Goal: Navigation & Orientation: Find specific page/section

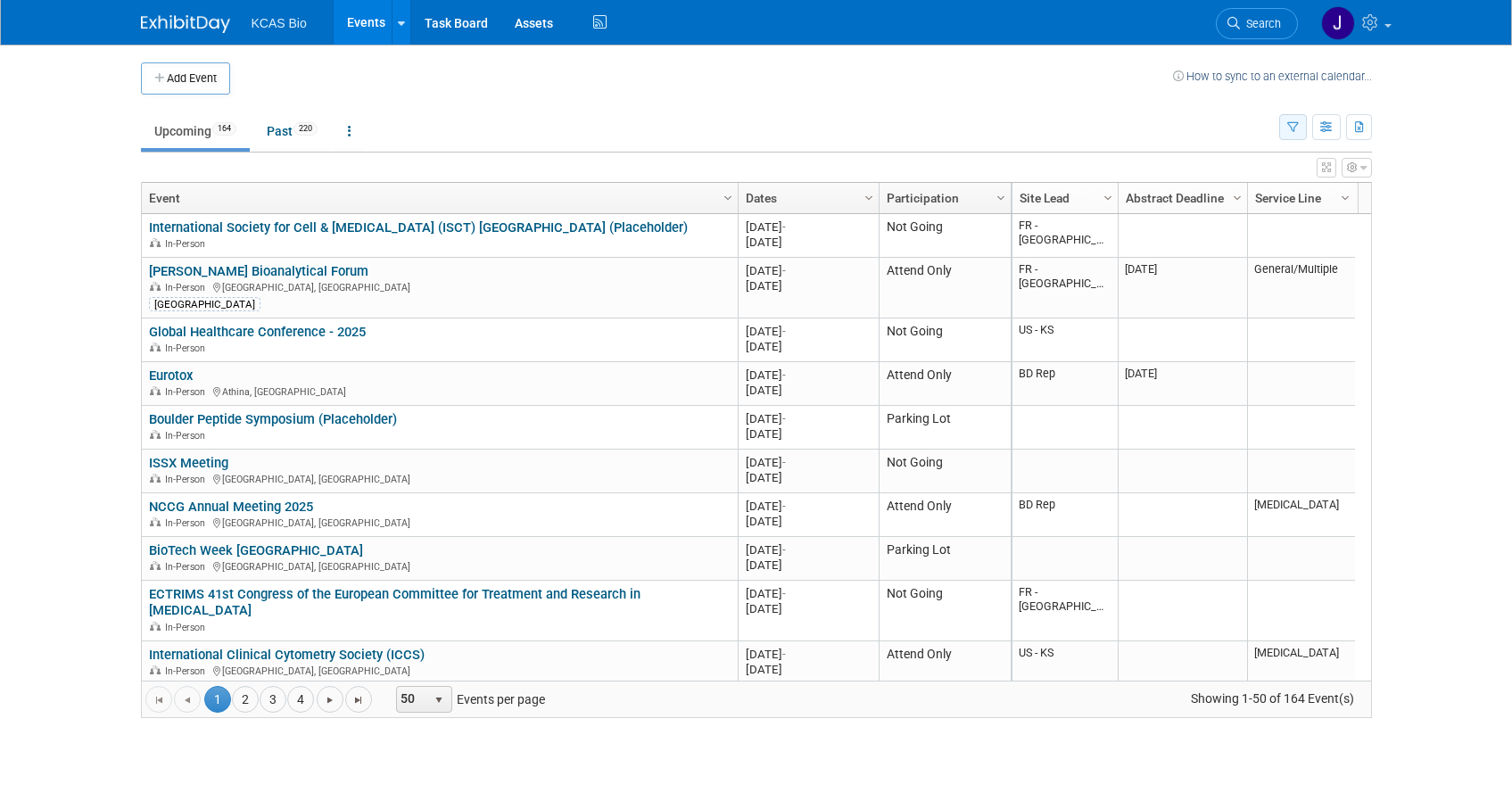
click at [1289, 124] on icon "button" at bounding box center [1293, 128] width 11 height 11
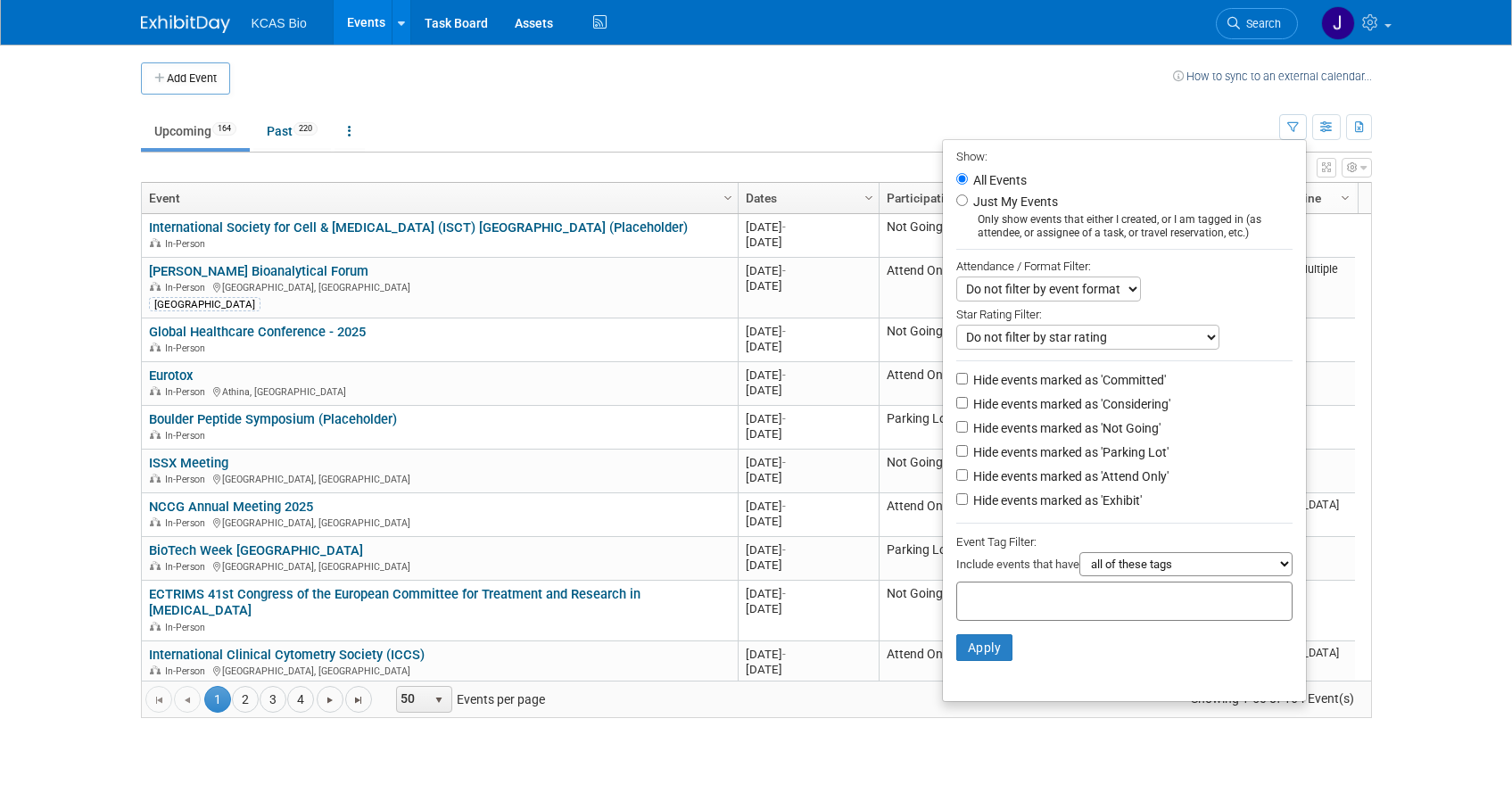
click at [983, 461] on label "Hide events marked as 'Parking Lot'" at bounding box center [1069, 452] width 199 height 18
click at [968, 457] on input "Hide events marked as 'Parking Lot'" at bounding box center [962, 451] width 11 height 11
checkbox input "true"
click at [978, 437] on label "Hide events marked as 'Not Going'" at bounding box center [1065, 428] width 191 height 18
click at [968, 433] on input "Hide events marked as 'Not Going'" at bounding box center [962, 427] width 11 height 11
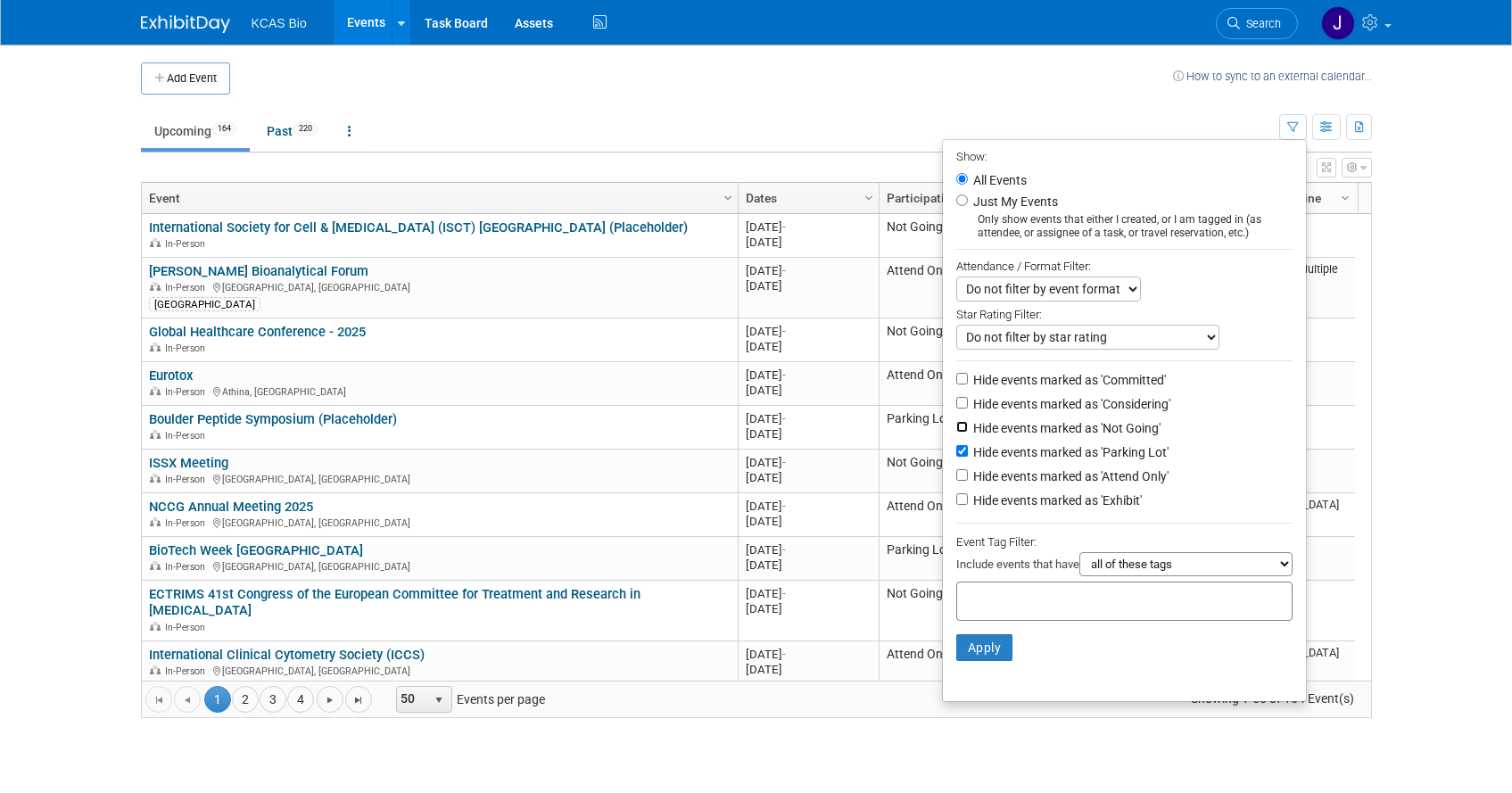
checkbox input "true"
click at [975, 652] on button "Apply" at bounding box center [985, 648] width 57 height 27
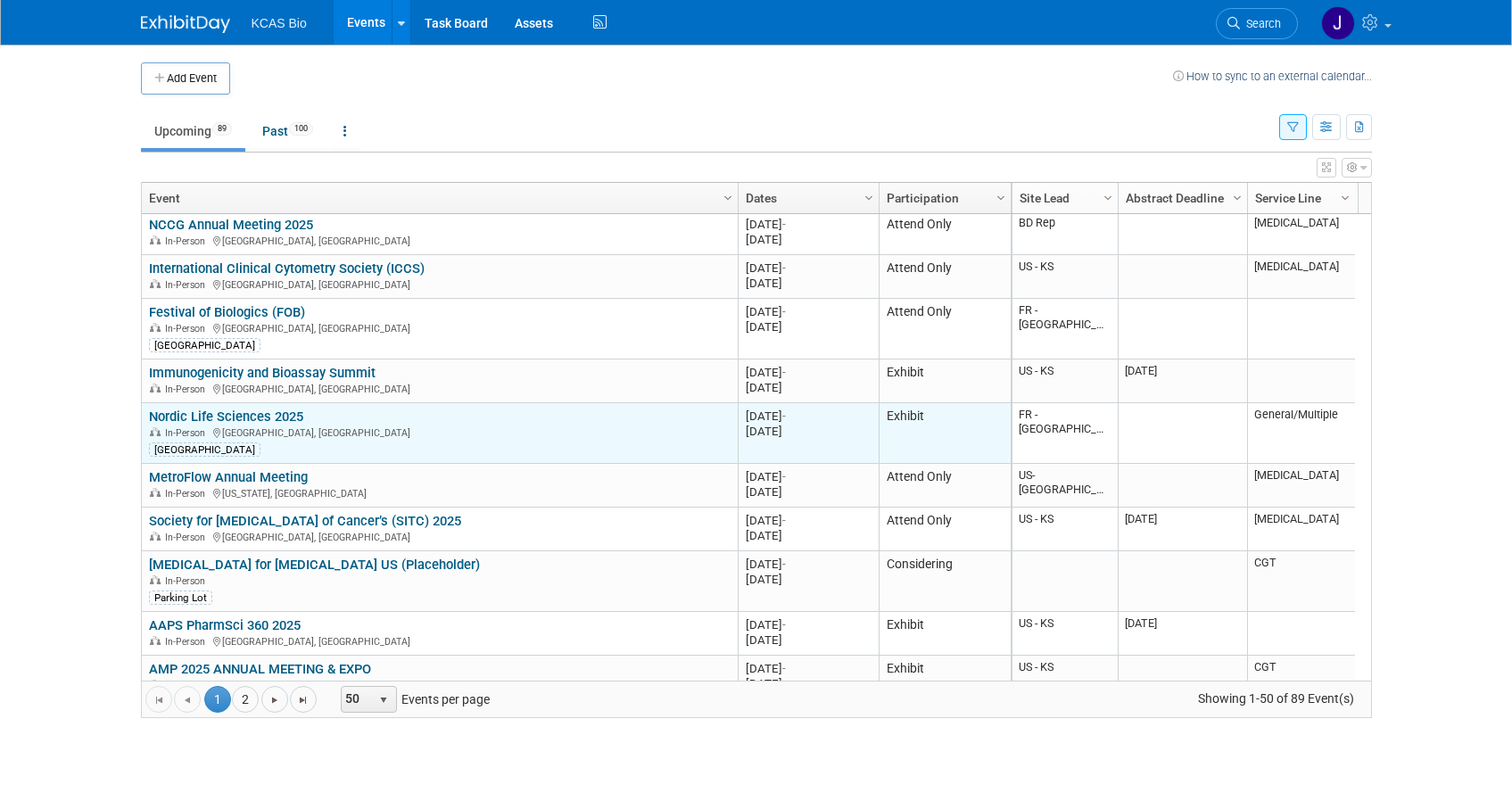
scroll to position [214, 0]
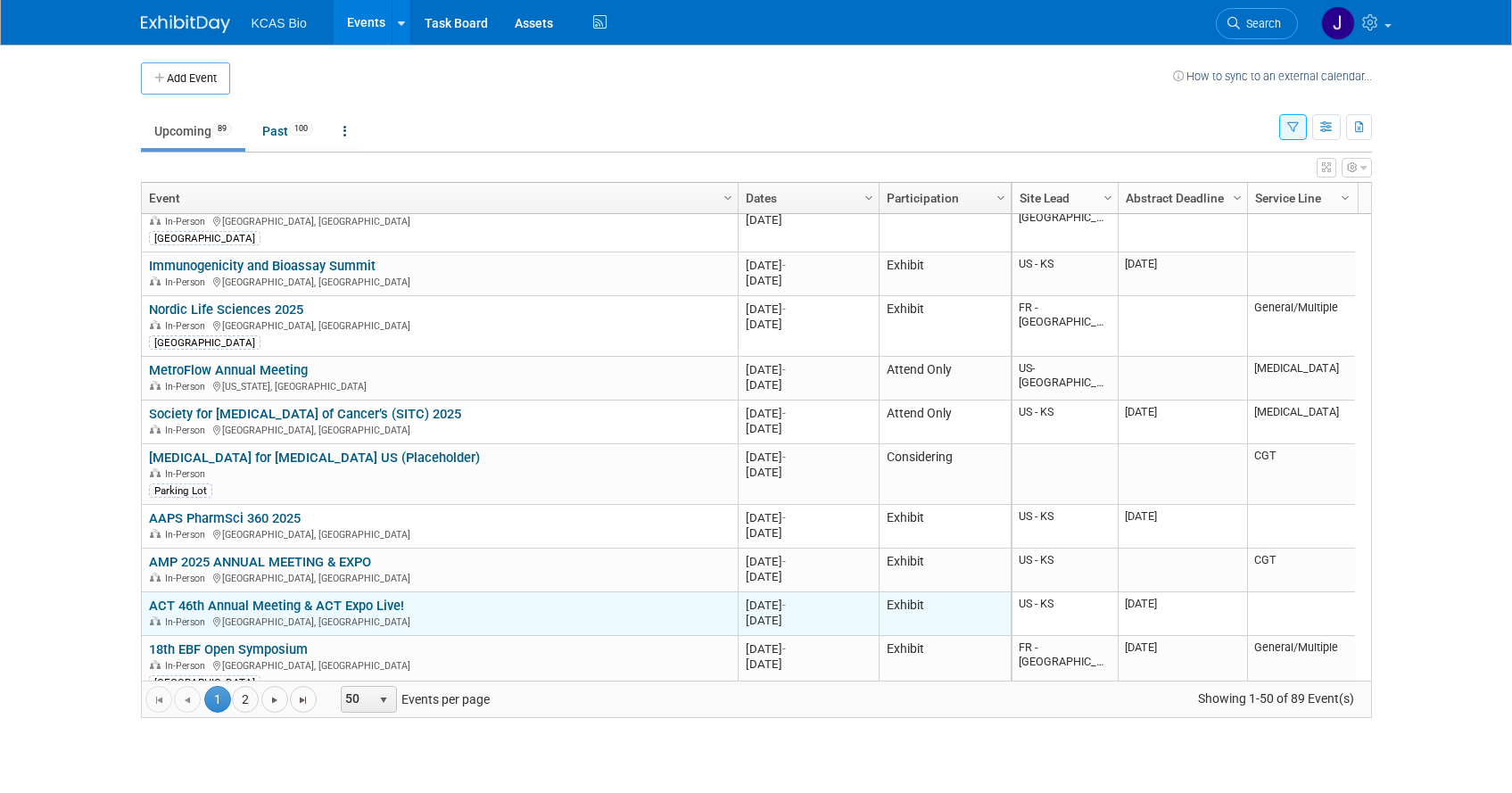
click at [332, 604] on link "ACT 46th Annual Meeting & ACT Expo Live!" at bounding box center [276, 605] width 255 height 16
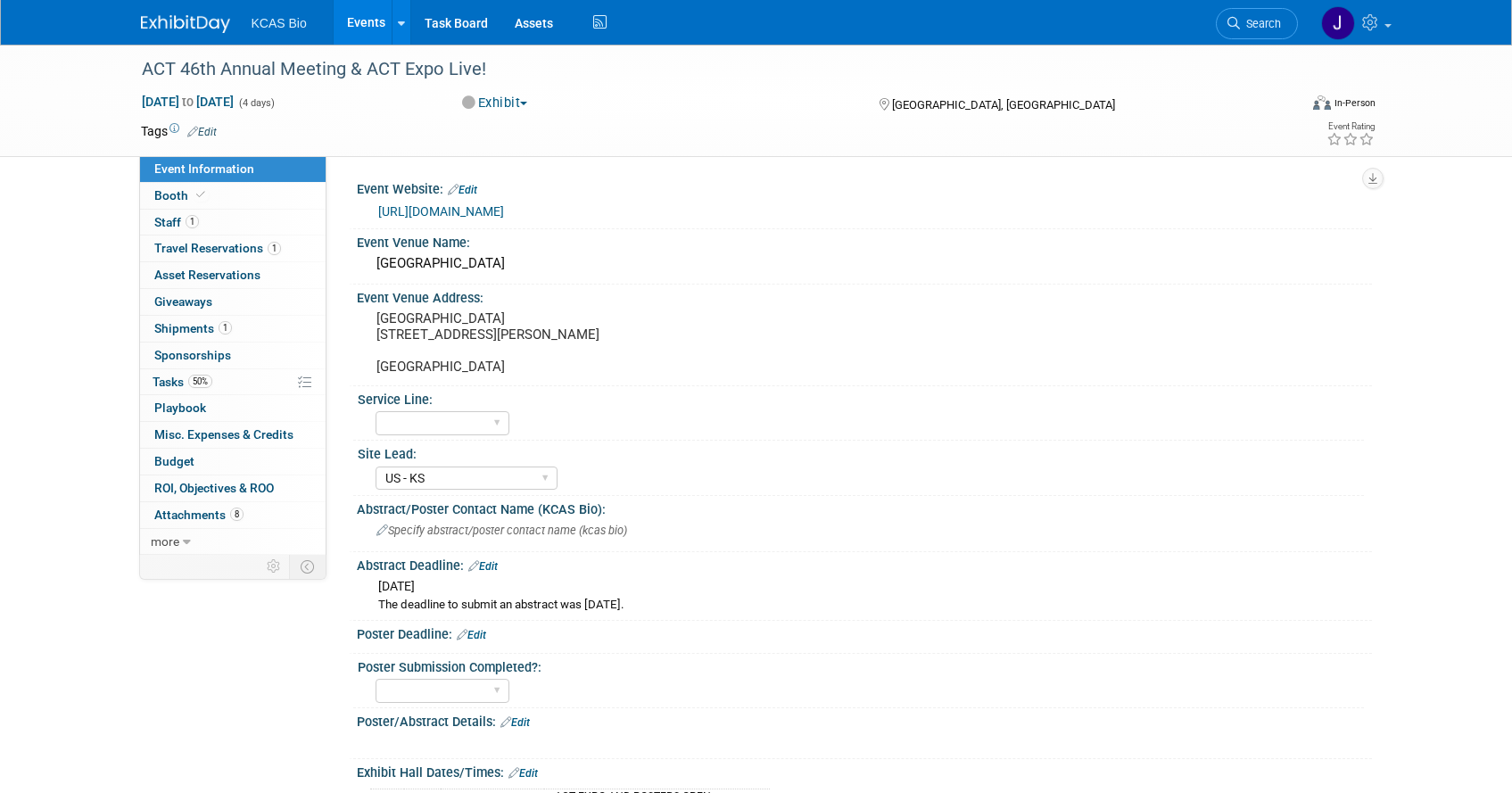
select select "US - KS"
click at [171, 226] on span "Staff 1" at bounding box center [176, 222] width 45 height 14
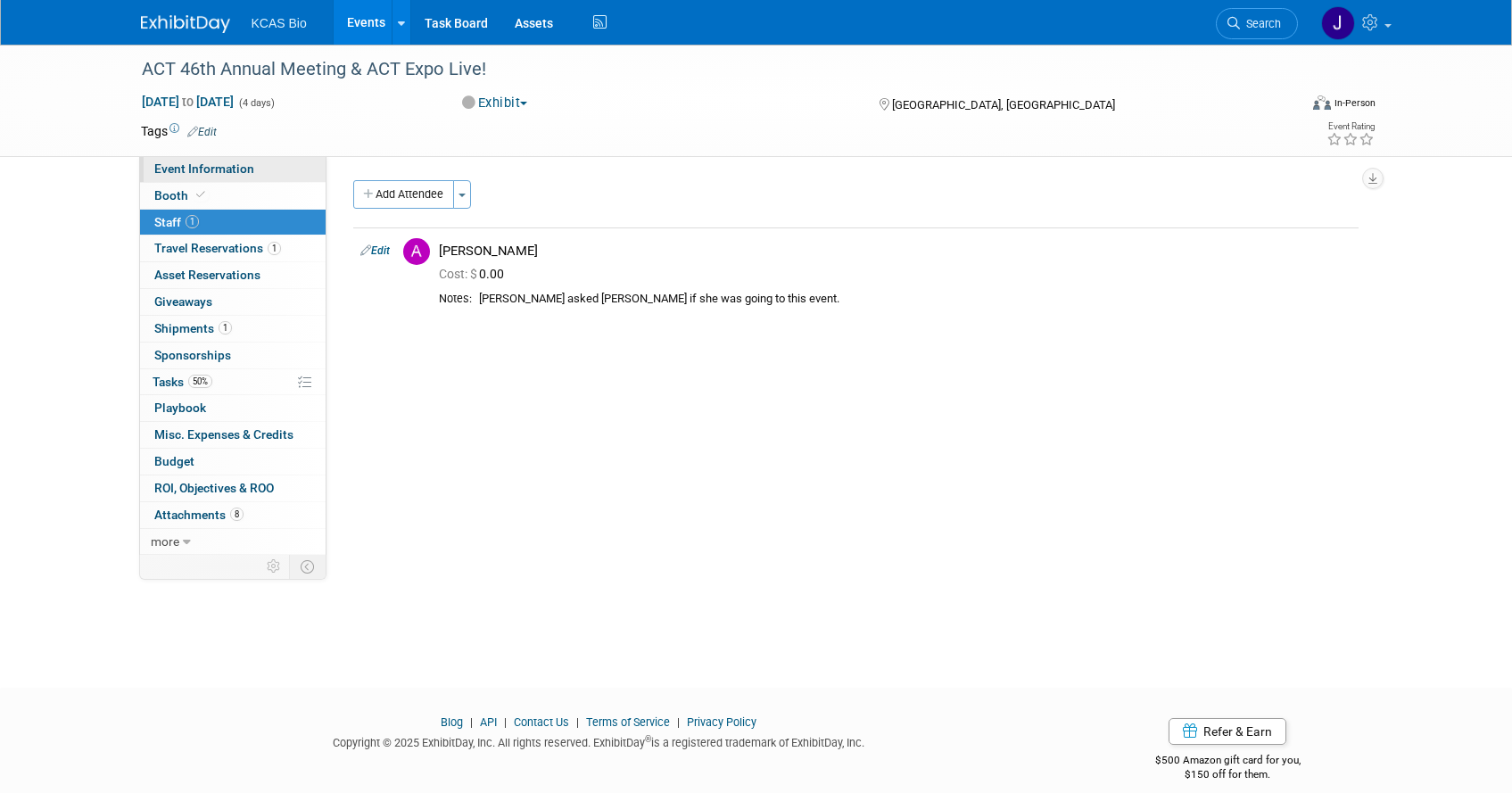
click at [187, 174] on span "Event Information" at bounding box center [204, 168] width 100 height 14
select select "US - KS"
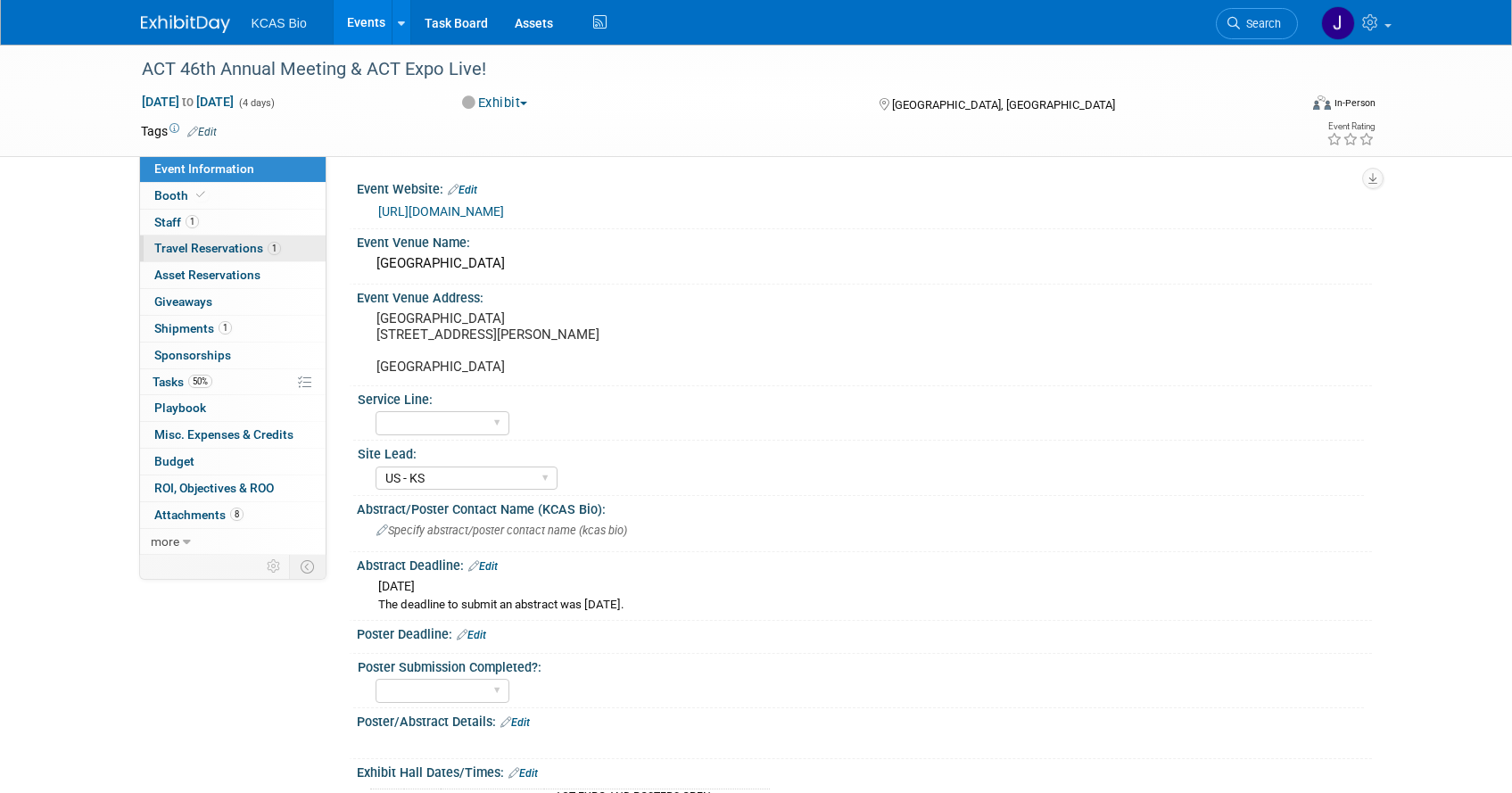
click at [230, 249] on span "Travel Reservations 1" at bounding box center [217, 248] width 127 height 14
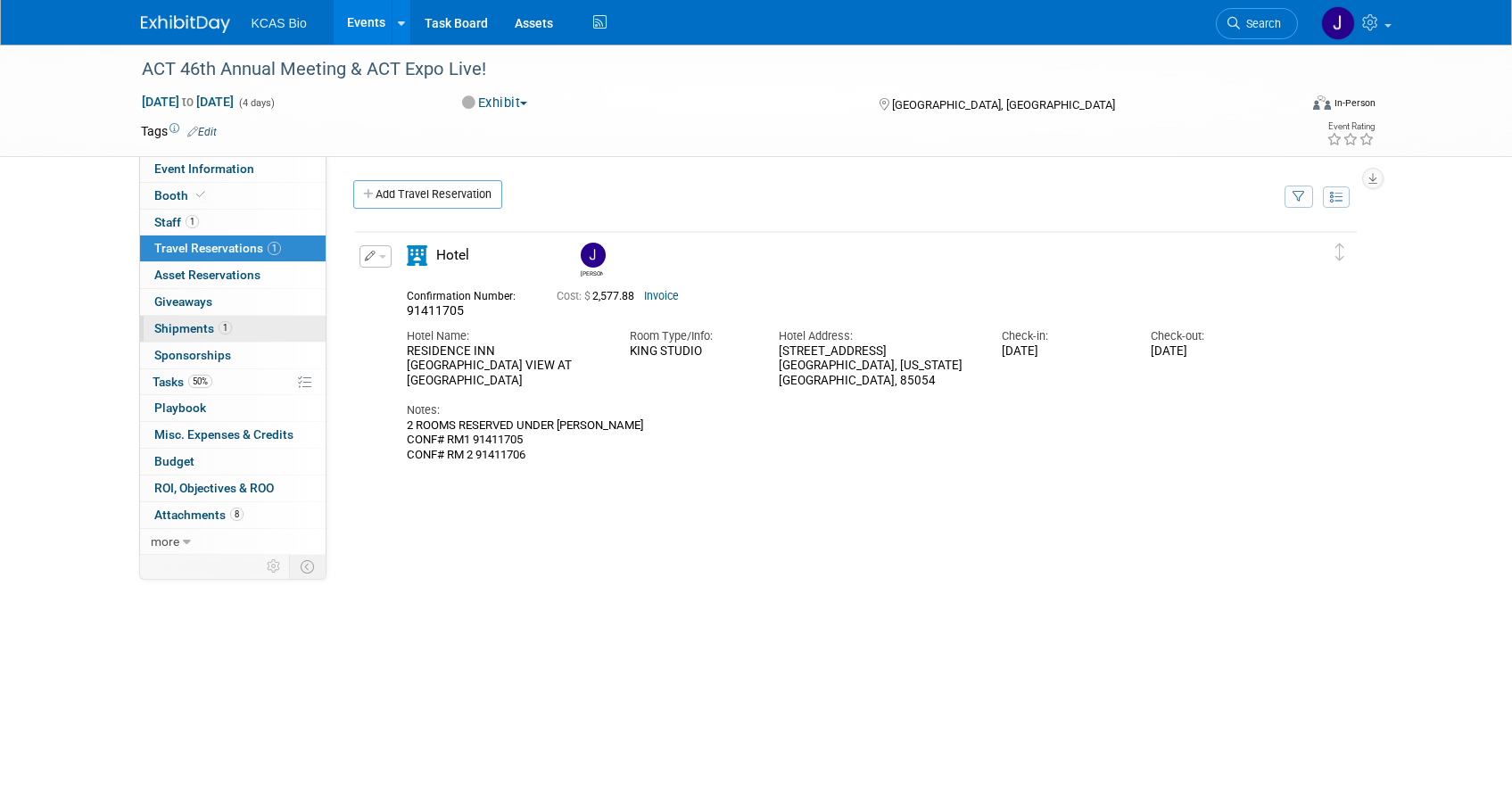
click at [201, 336] on link "1 Shipments 1" at bounding box center [232, 328] width 186 height 26
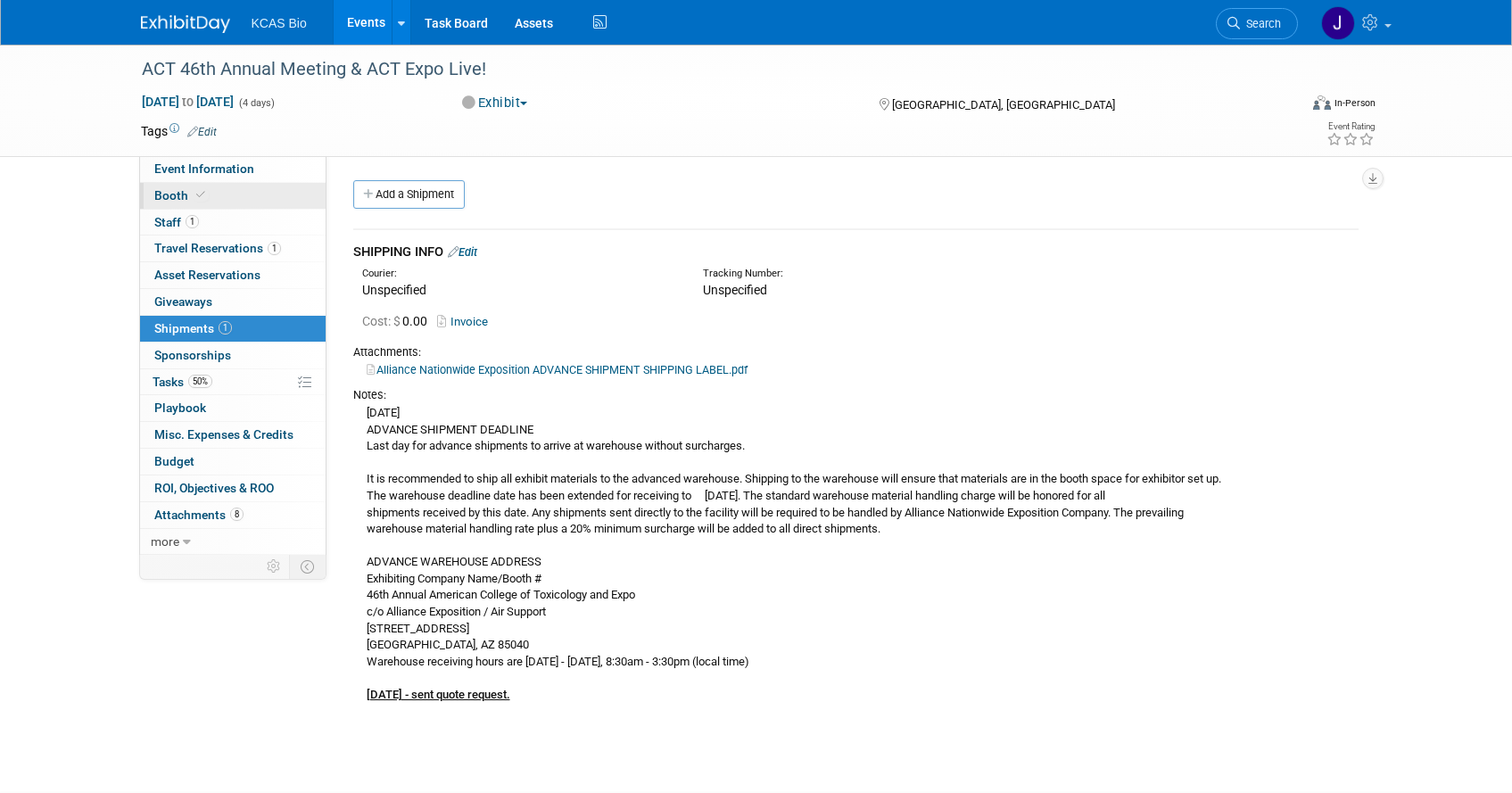
click at [172, 196] on span "Booth" at bounding box center [181, 195] width 54 height 14
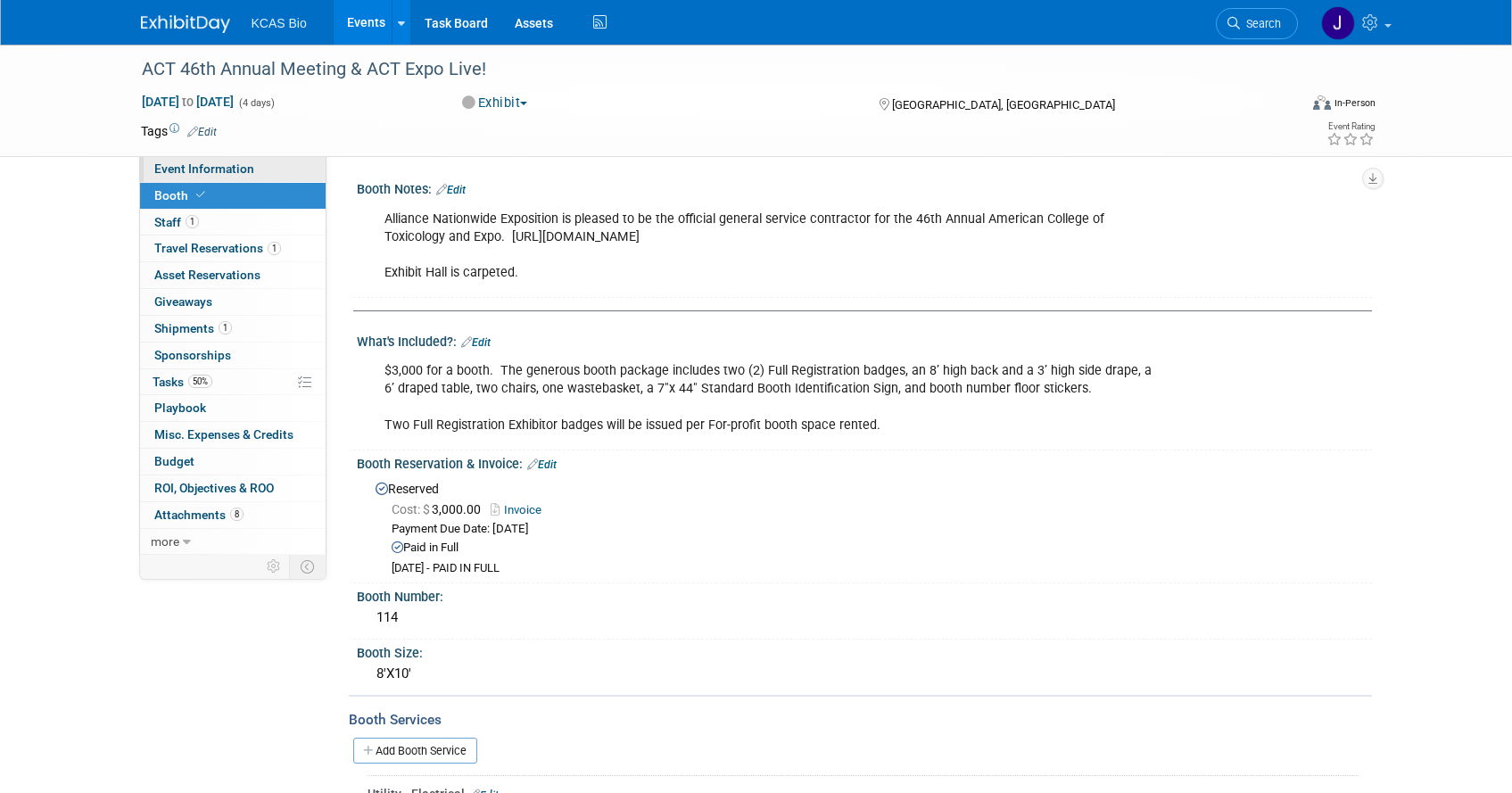
click at [171, 171] on span "Event Information" at bounding box center [204, 168] width 100 height 14
select select "US - KS"
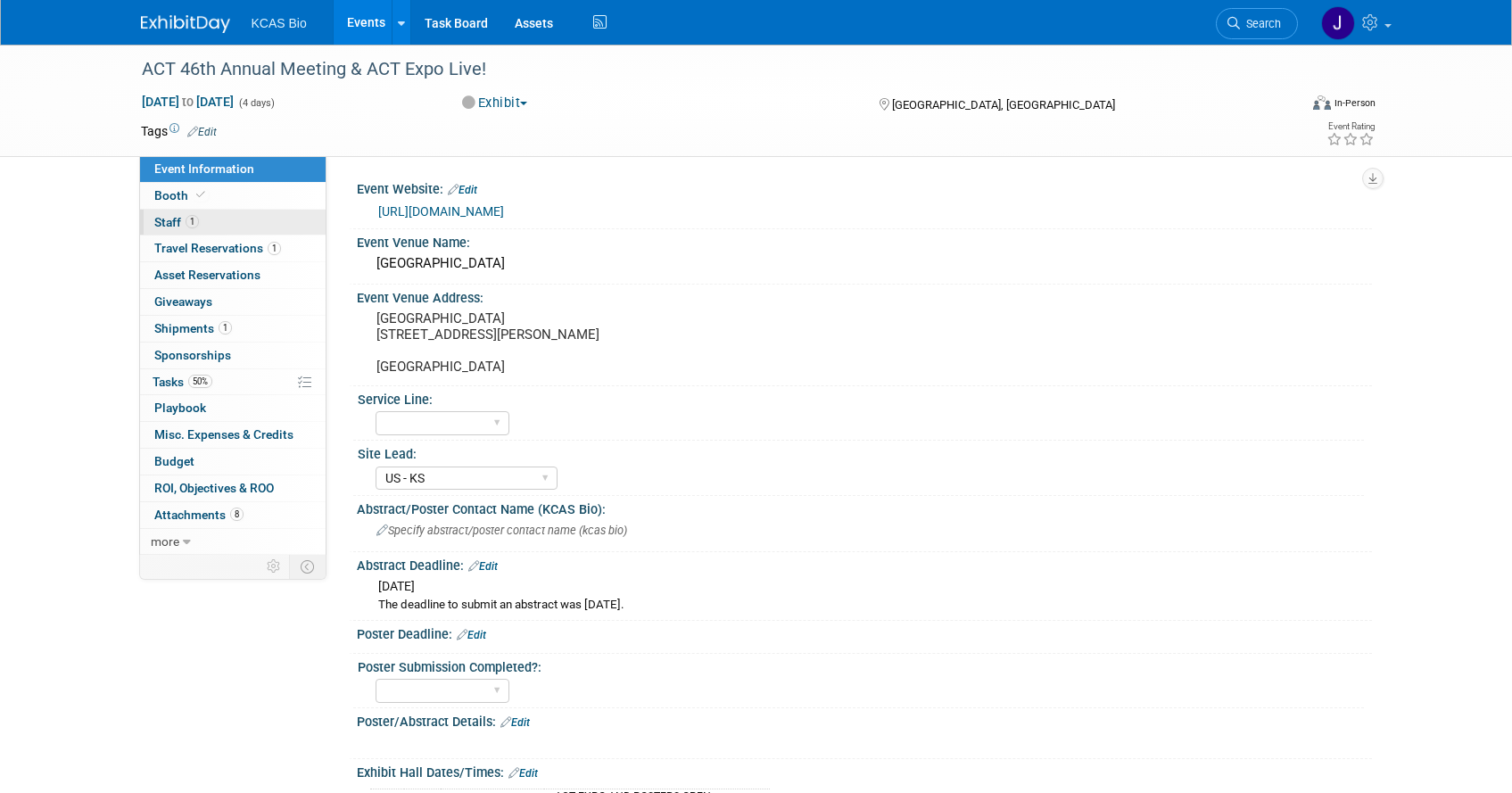
click at [160, 225] on span "Staff 1" at bounding box center [176, 222] width 45 height 14
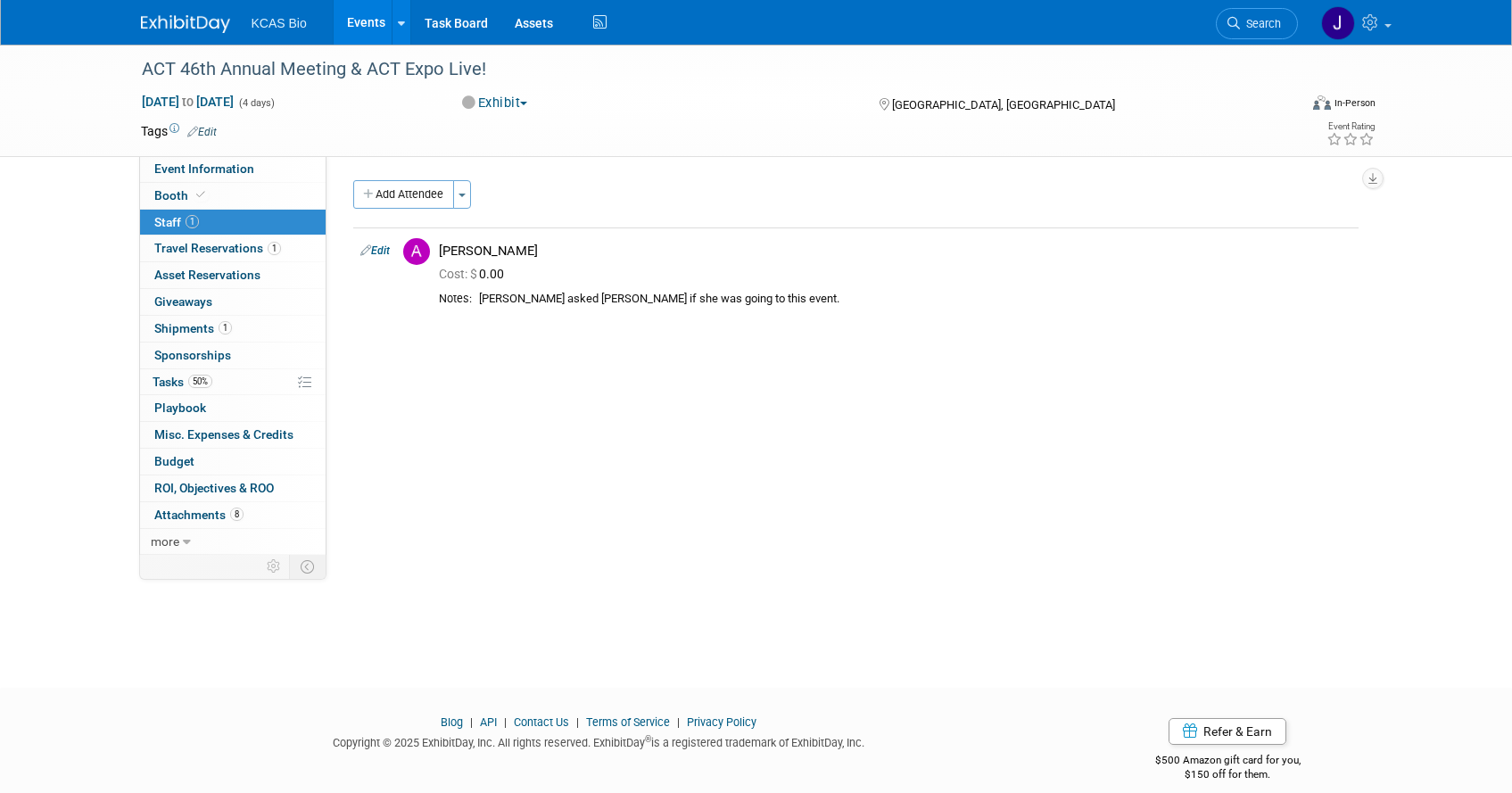
click at [182, 21] on img at bounding box center [186, 24] width 90 height 18
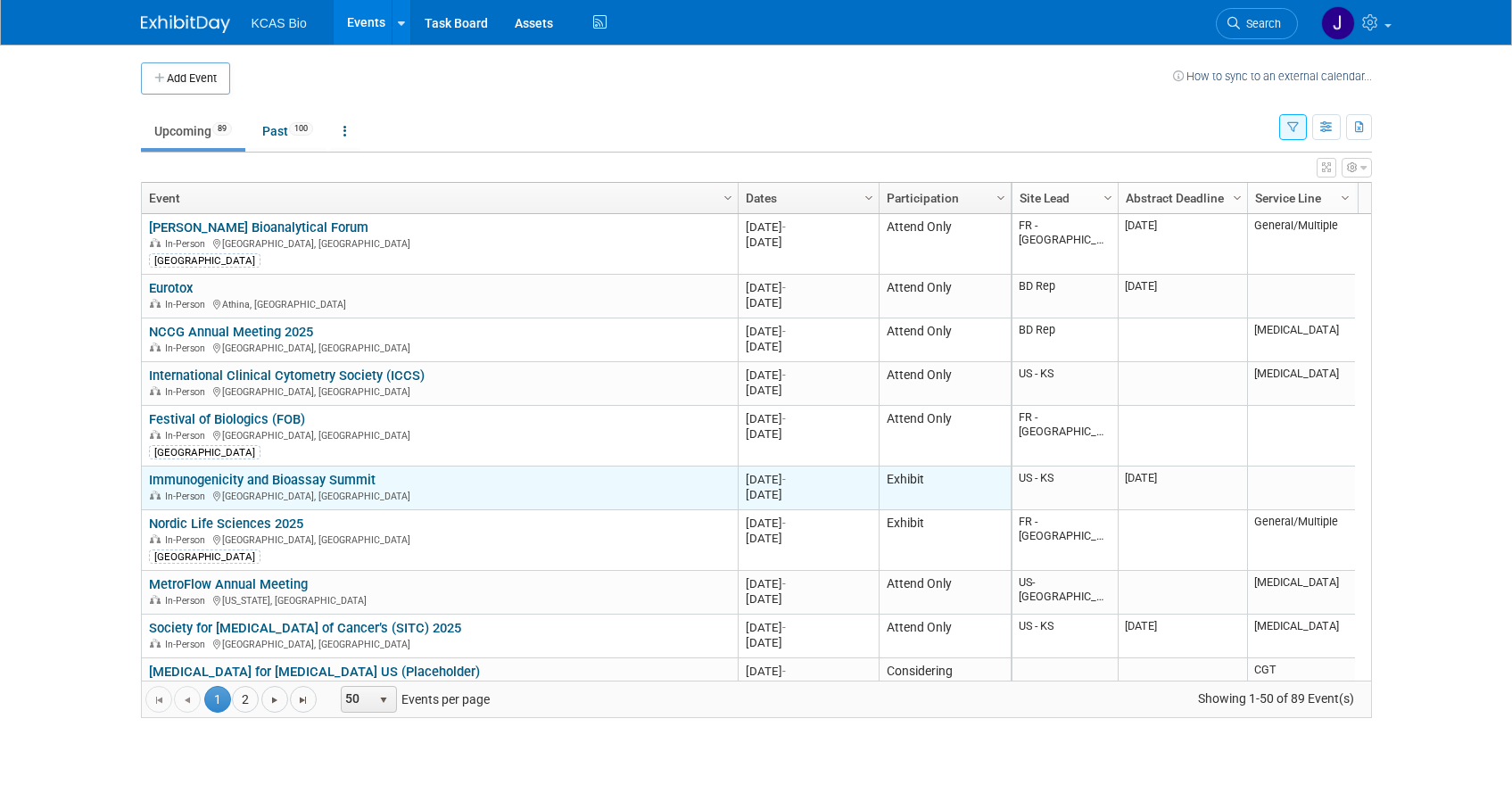
click at [308, 478] on link "Immunogenicity and Bioassay Summit" at bounding box center [262, 479] width 227 height 16
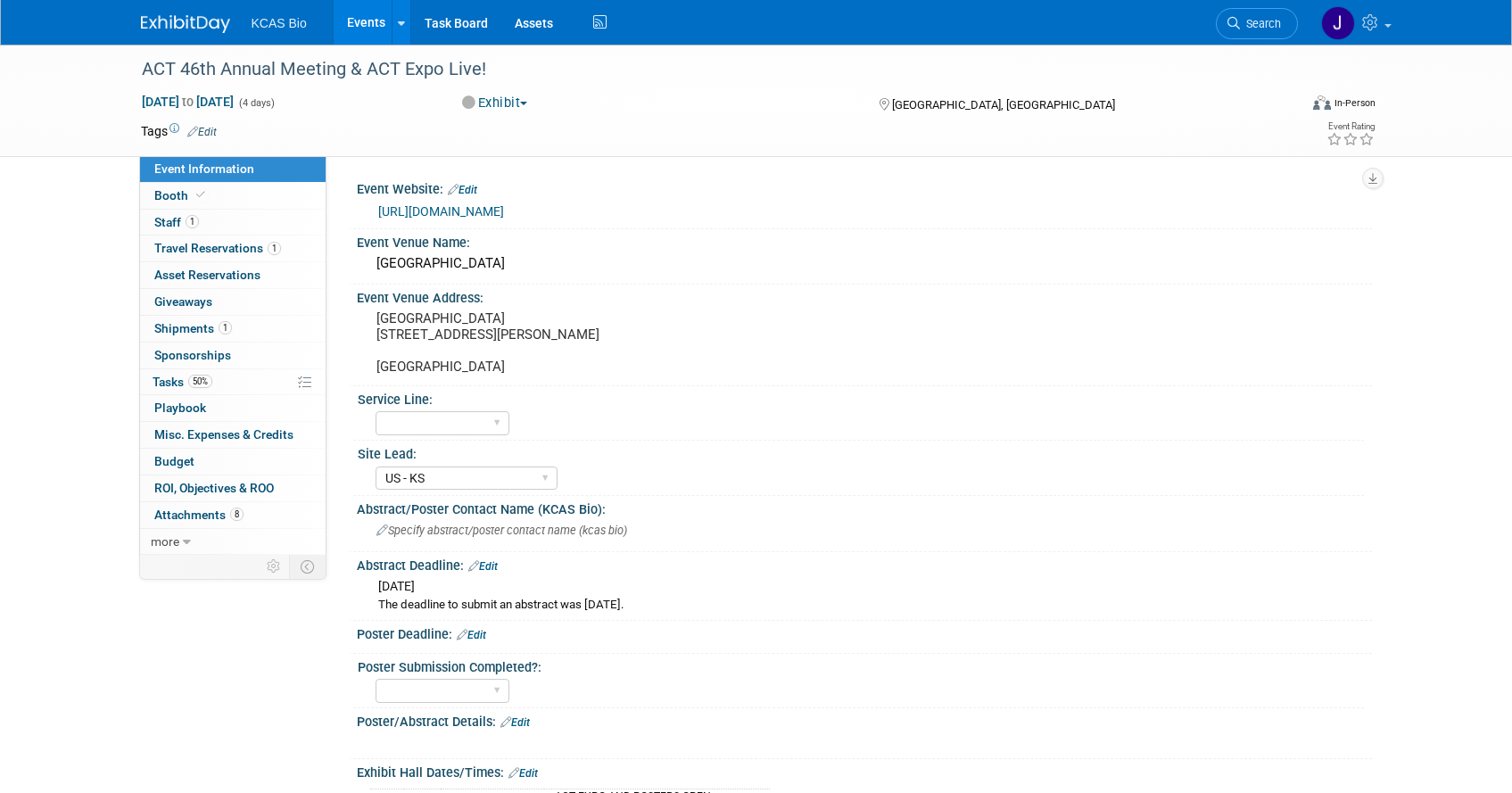
select select "US - KS"
click at [181, 18] on img at bounding box center [186, 24] width 90 height 18
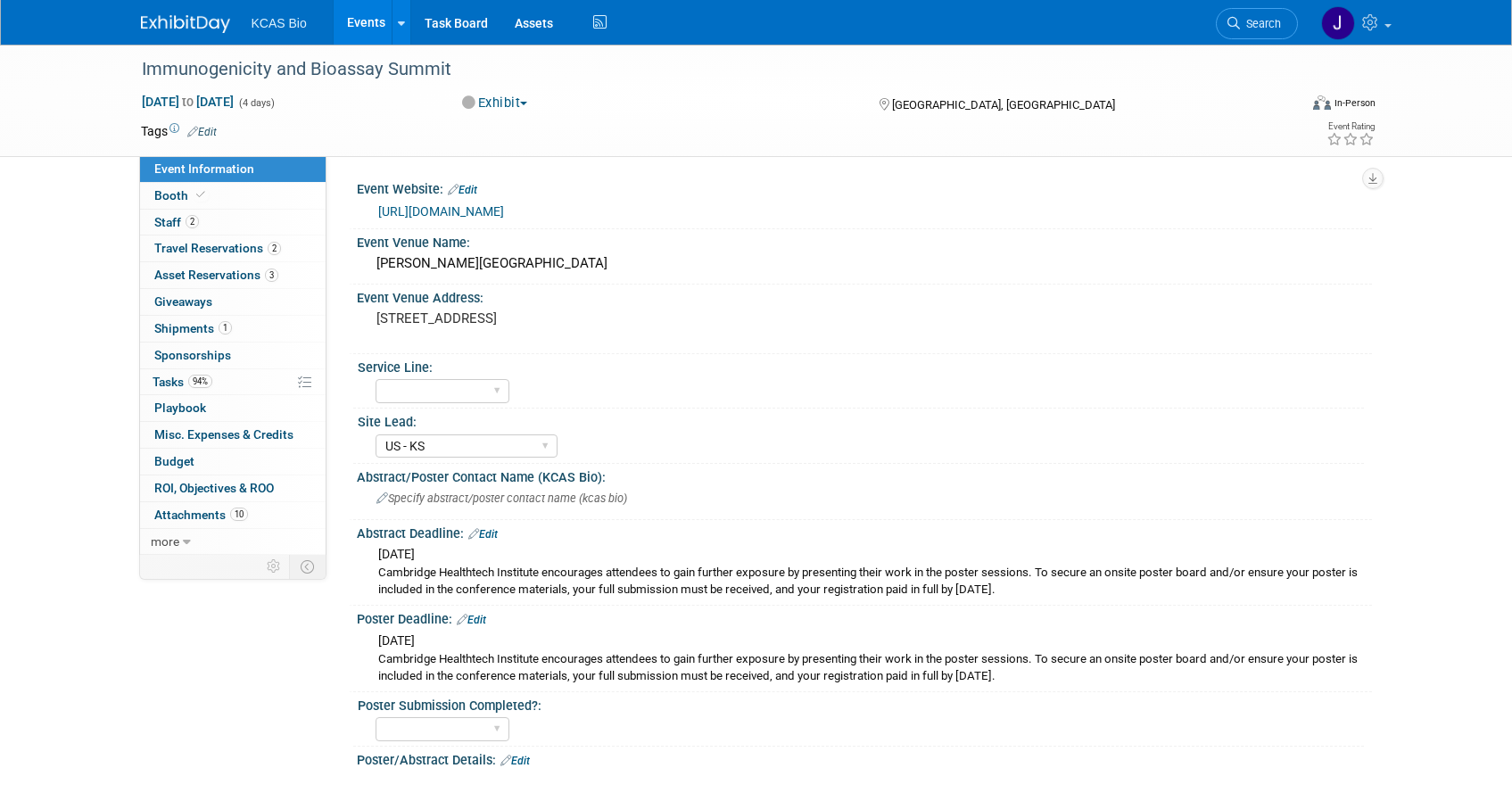
select select "US - KS"
click at [177, 224] on span "Staff 2" at bounding box center [176, 222] width 45 height 14
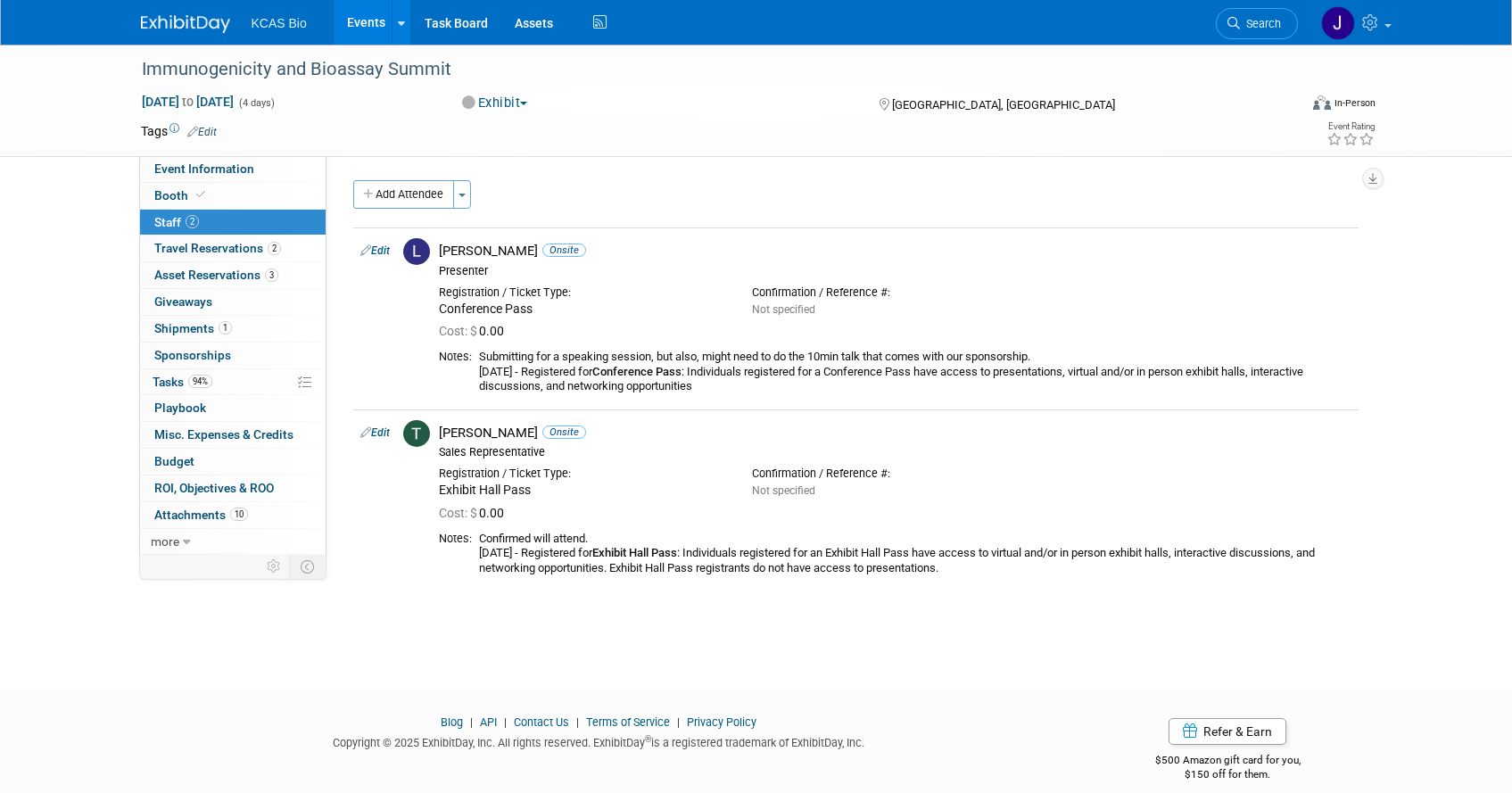
click at [186, 18] on img at bounding box center [186, 24] width 90 height 18
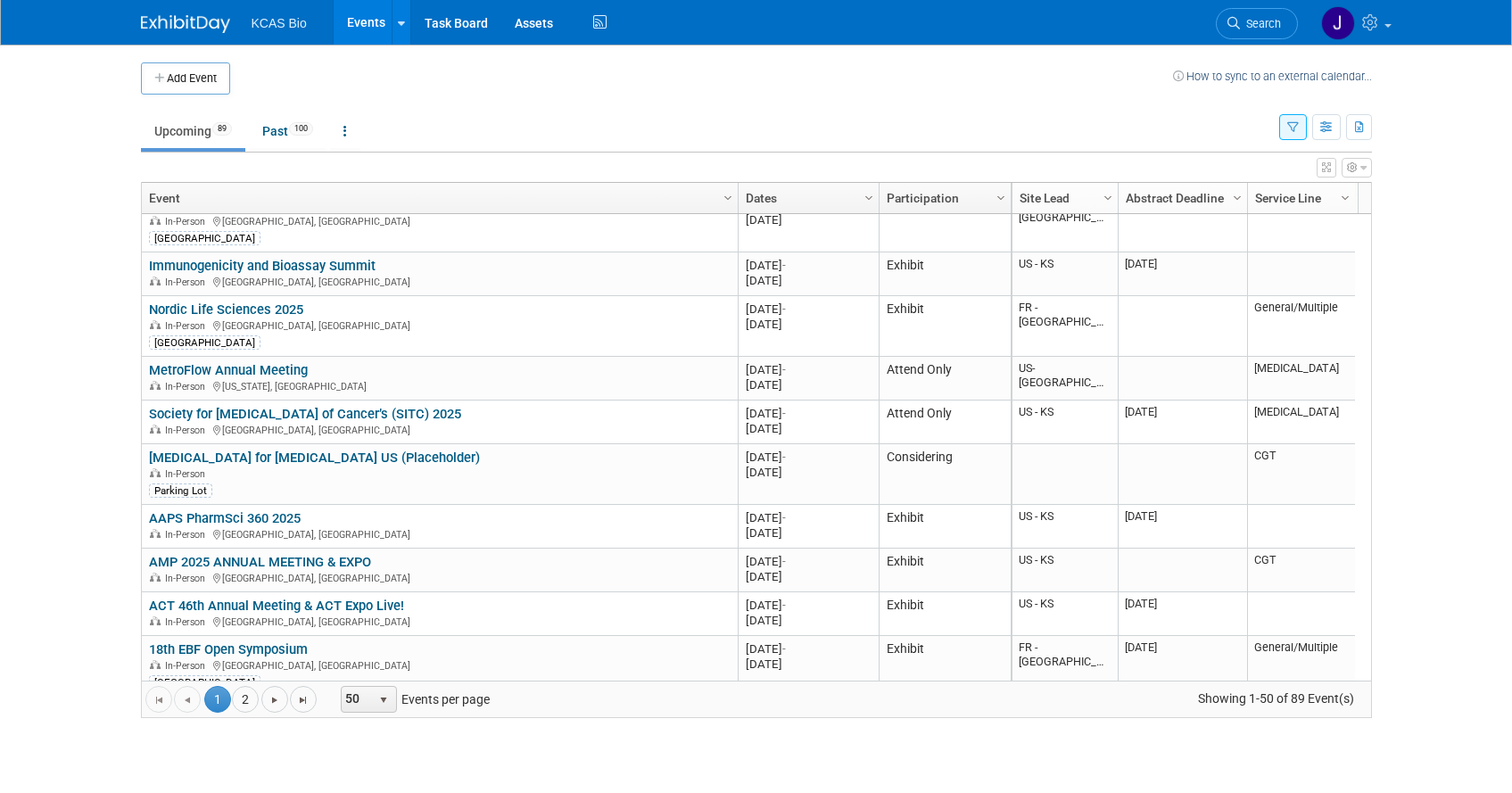
scroll to position [321, 0]
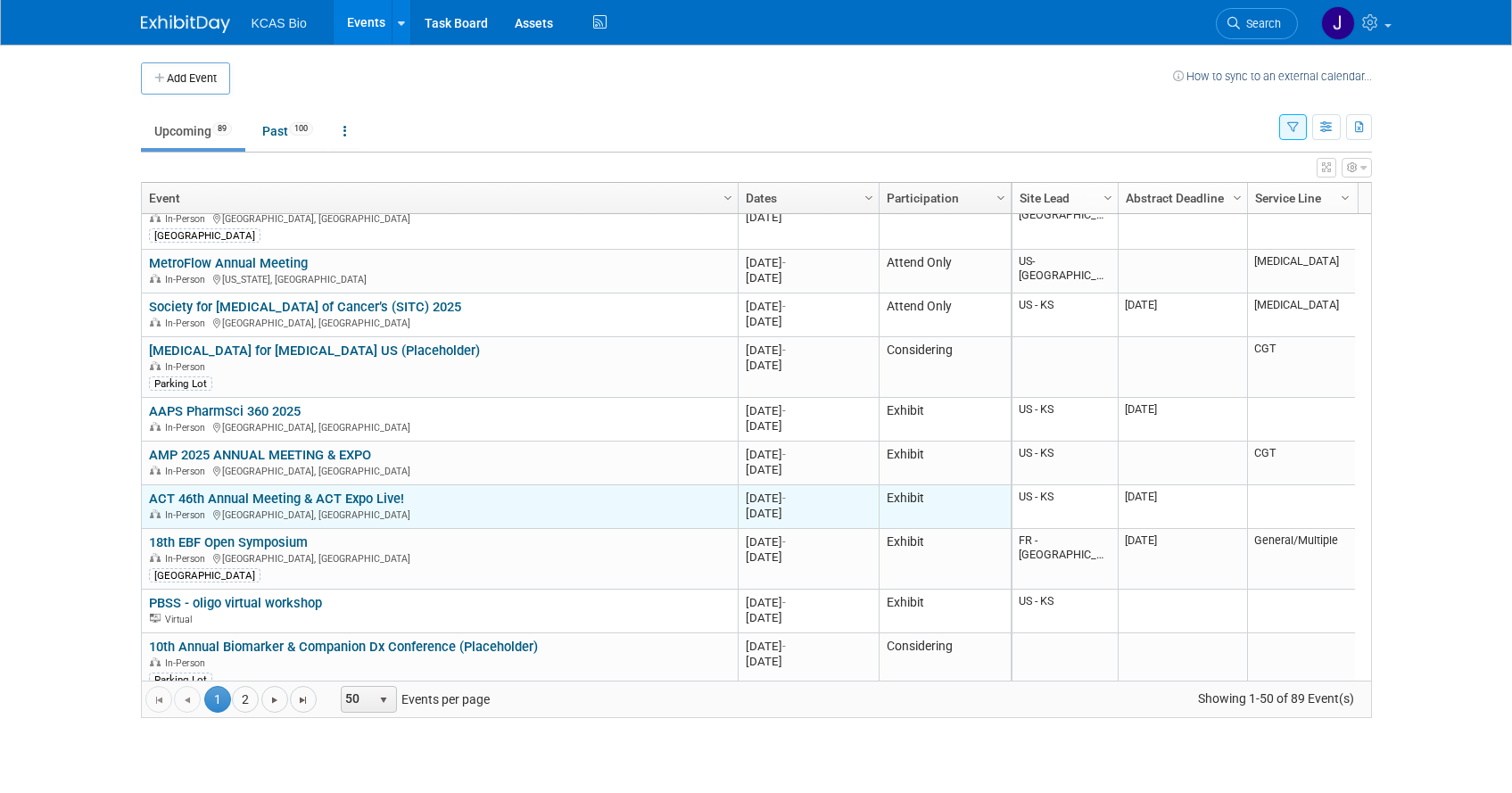
click at [282, 498] on link "ACT 46th Annual Meeting & ACT Expo Live!" at bounding box center [276, 498] width 255 height 16
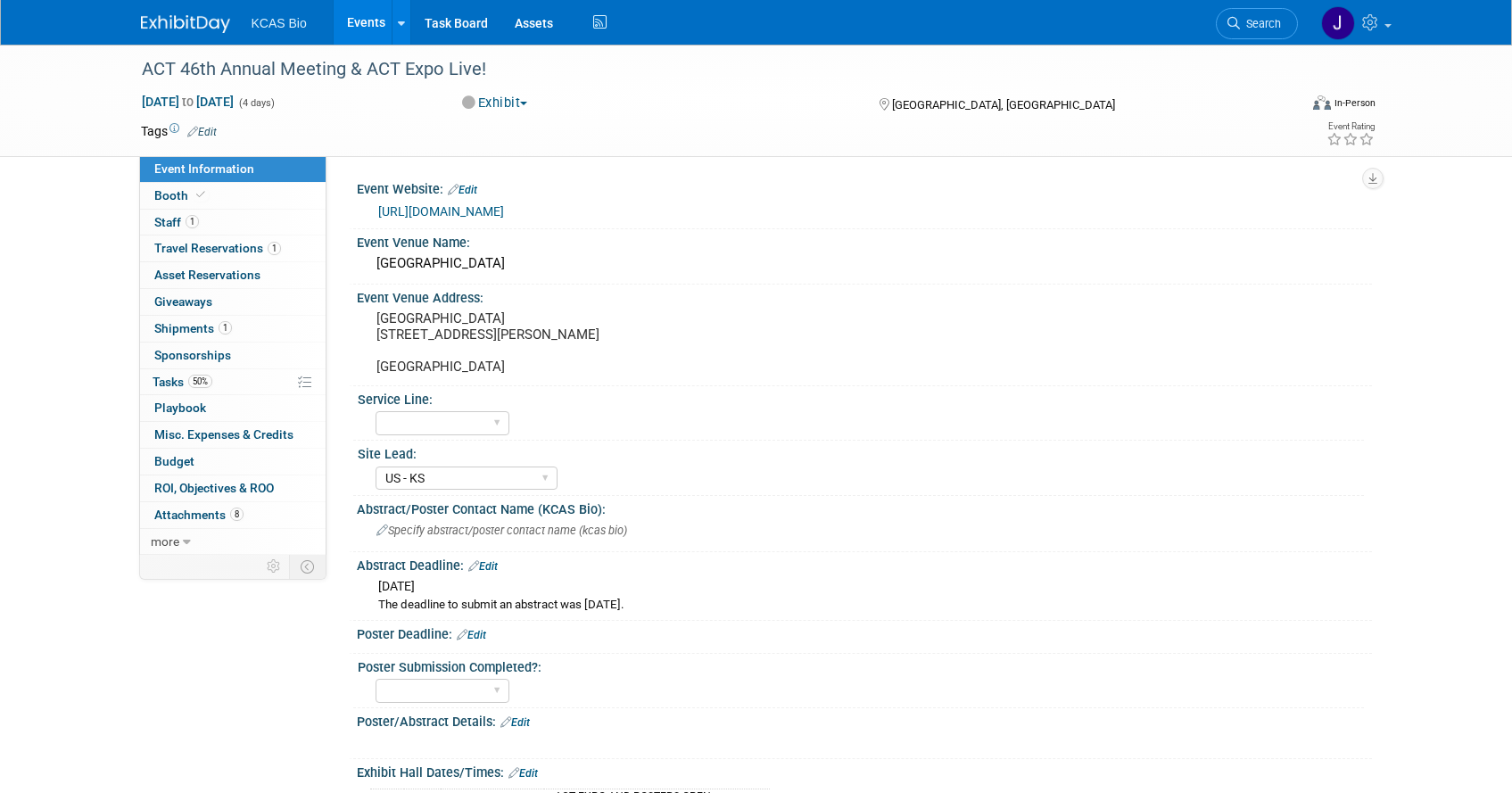
select select "US - KS"
